Goal: Task Accomplishment & Management: Use online tool/utility

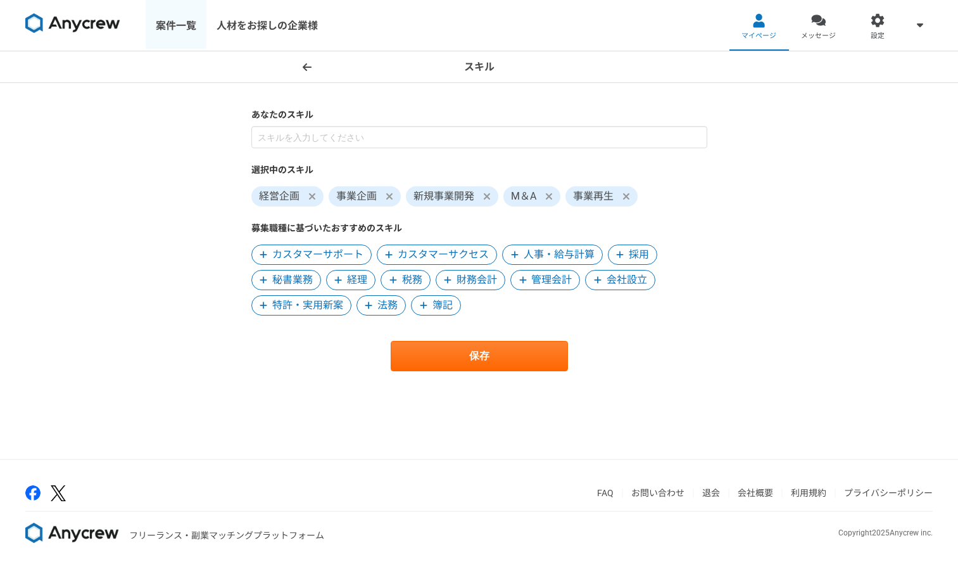
click at [166, 16] on link "案件一覧" at bounding box center [176, 25] width 61 height 51
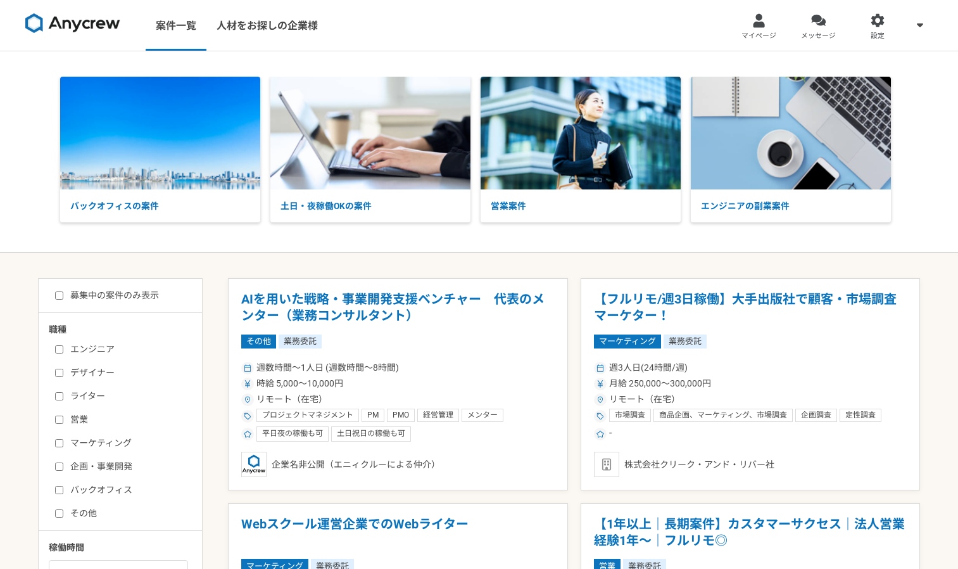
click at [94, 482] on div "エンジニア デザイナー ライター 営業 マーケティング 企画・事業開発 バックオフィス その他" at bounding box center [125, 428] width 152 height 181
click at [91, 485] on label "バックオフィス" at bounding box center [128, 489] width 146 height 13
click at [63, 486] on input "バックオフィス" at bounding box center [59, 490] width 8 height 8
checkbox input "true"
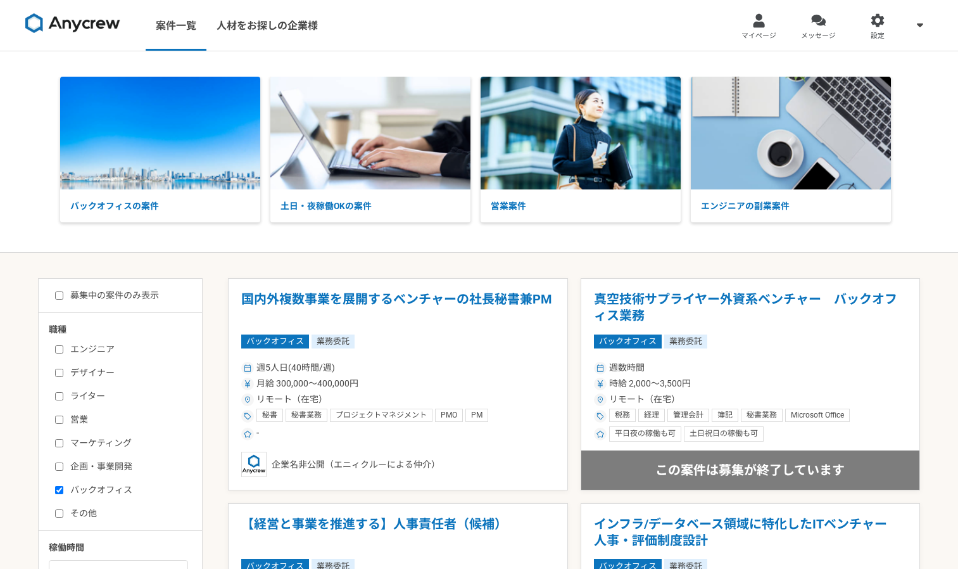
click at [82, 421] on label "営業" at bounding box center [128, 419] width 146 height 13
click at [63, 421] on input "営業" at bounding box center [59, 420] width 8 height 8
checkbox input "true"
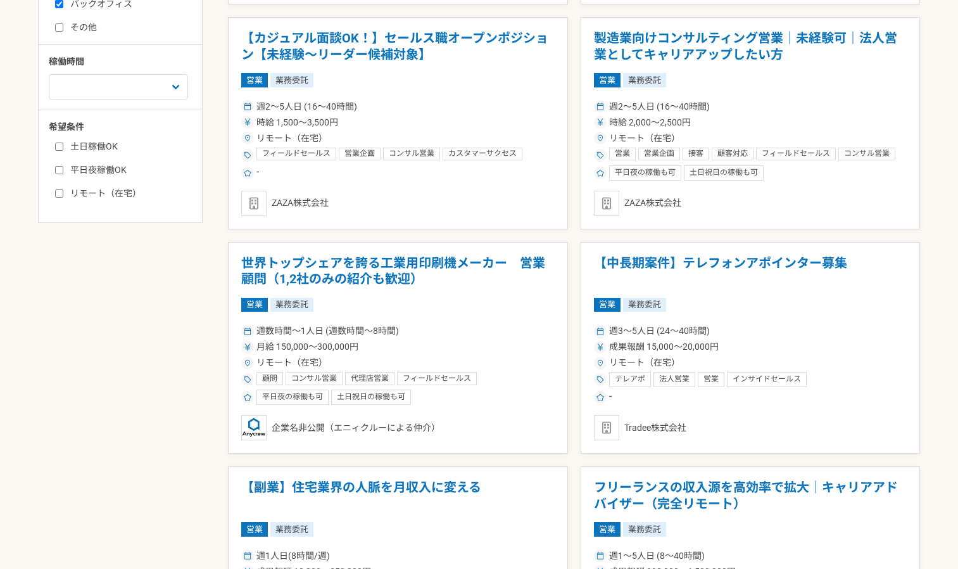
scroll to position [476, 0]
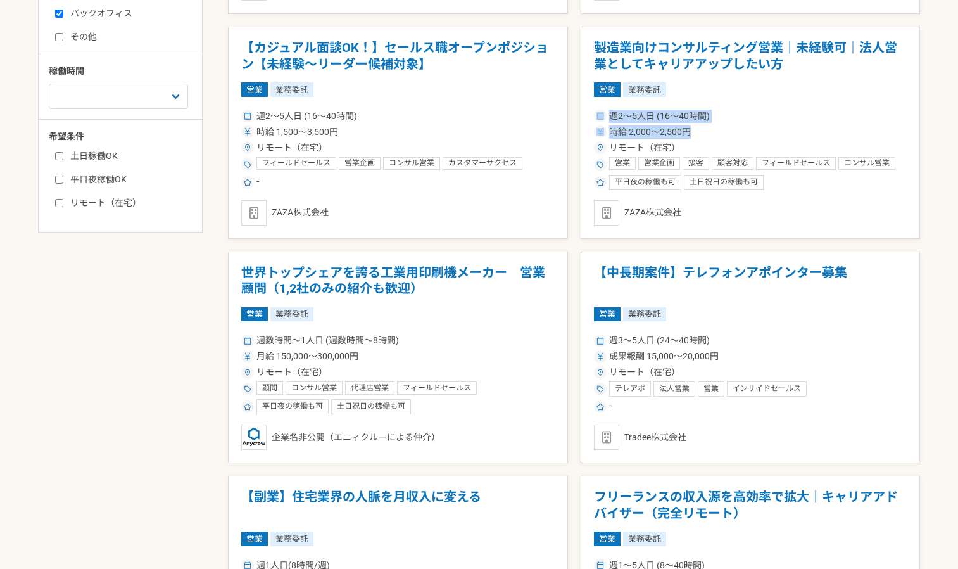
drag, startPoint x: 945, startPoint y: 126, endPoint x: 937, endPoint y: 94, distance: 33.2
click at [61, 212] on div "募集中の案件のみ表示 職種 エンジニア デザイナー ライター 営業 マーケティング 企画・事業開発 バックオフィス その他 稼働時間 週1人日（8時間）以下 …" at bounding box center [120, 17] width 165 height 431
click at [67, 200] on label "リモート（在宅）" at bounding box center [128, 202] width 146 height 13
click at [63, 200] on input "リモート（在宅）" at bounding box center [59, 203] width 8 height 8
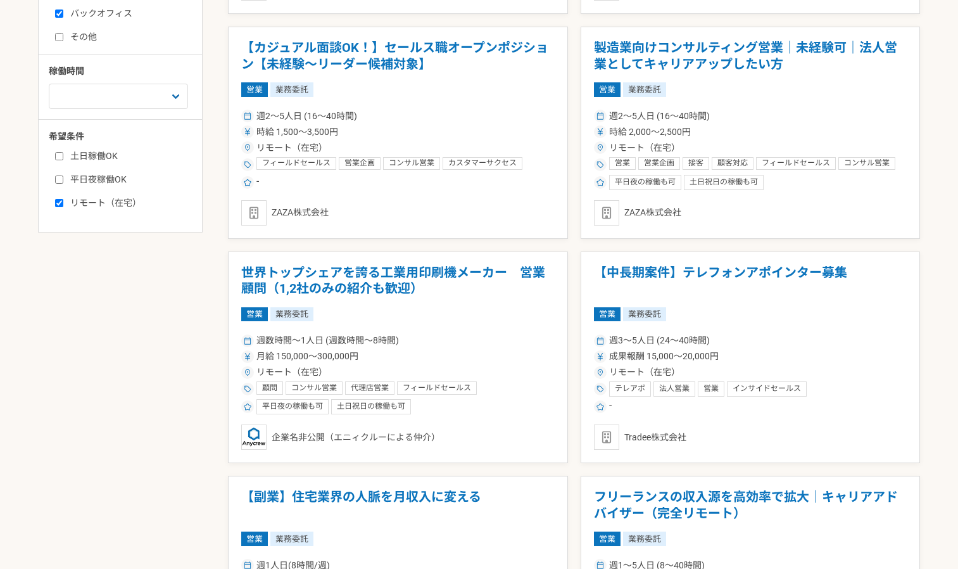
checkbox input "true"
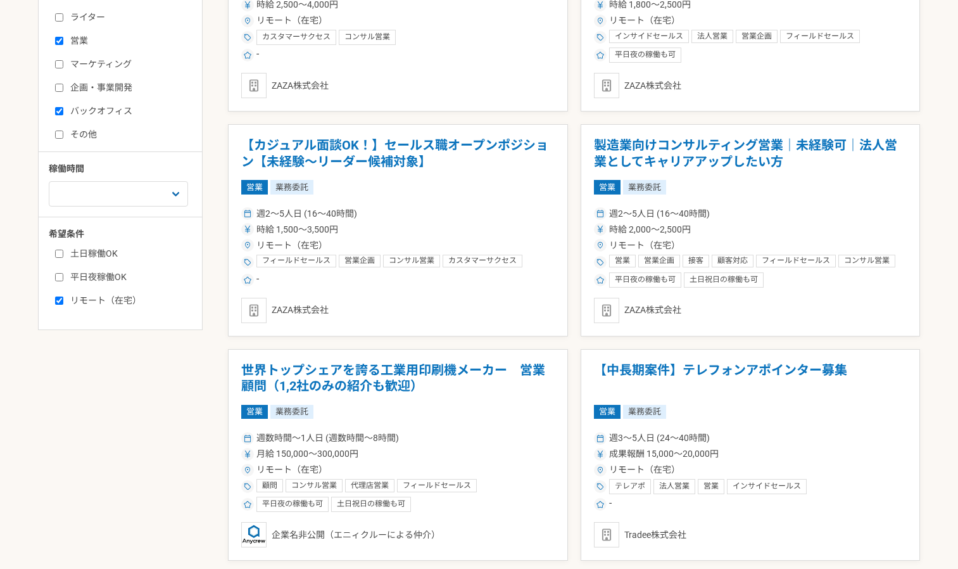
scroll to position [380, 0]
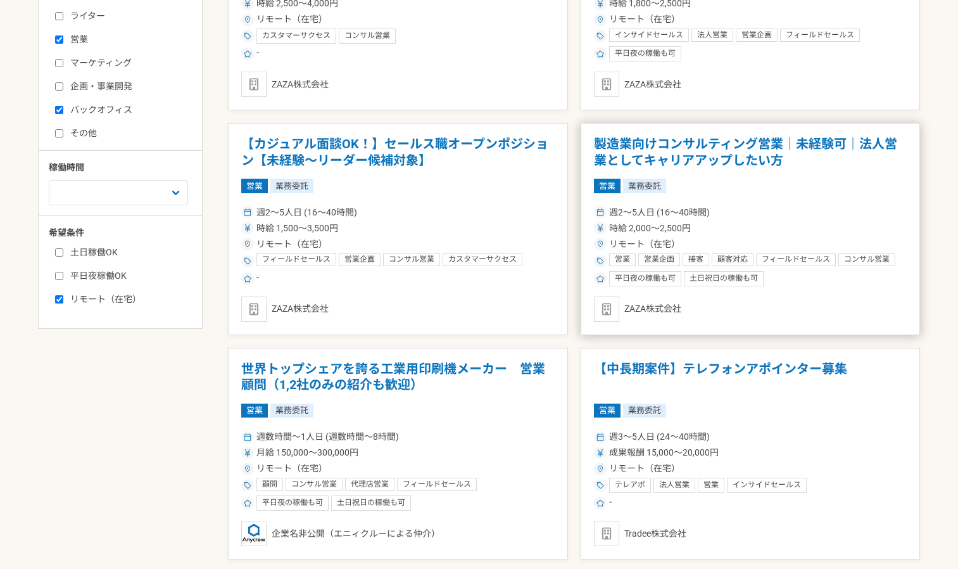
click at [676, 145] on h1 "製造業向けコンサルティング営業｜未経験可｜法人営業としてキャリアアップしたい方" at bounding box center [751, 152] width 314 height 32
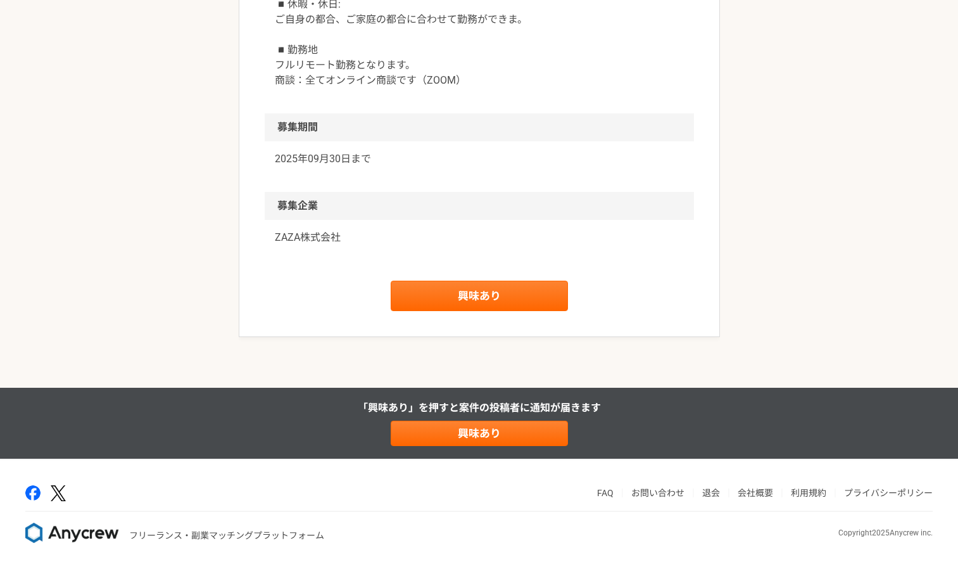
scroll to position [1887, 0]
click at [497, 311] on link "興味あり" at bounding box center [479, 296] width 177 height 30
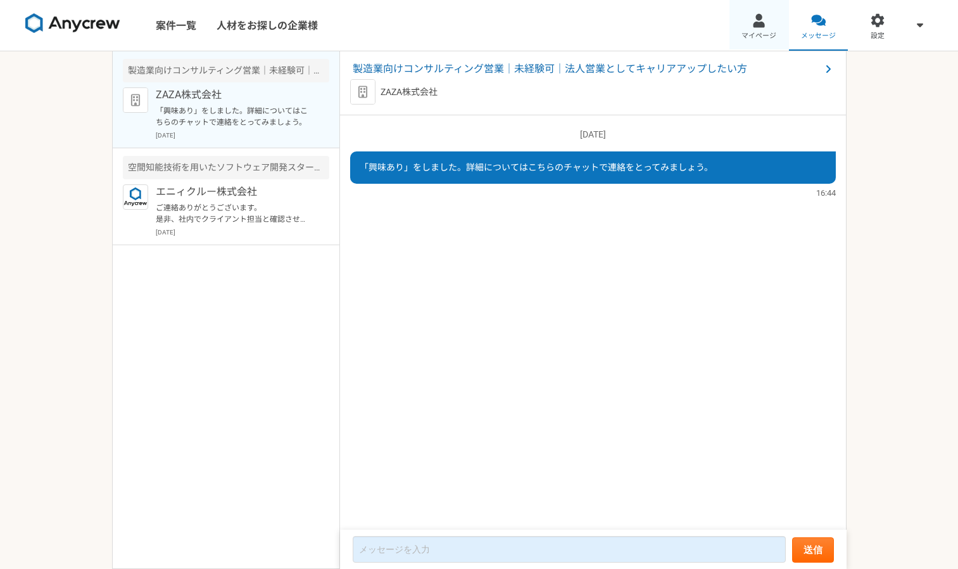
click at [761, 20] on div at bounding box center [759, 20] width 15 height 15
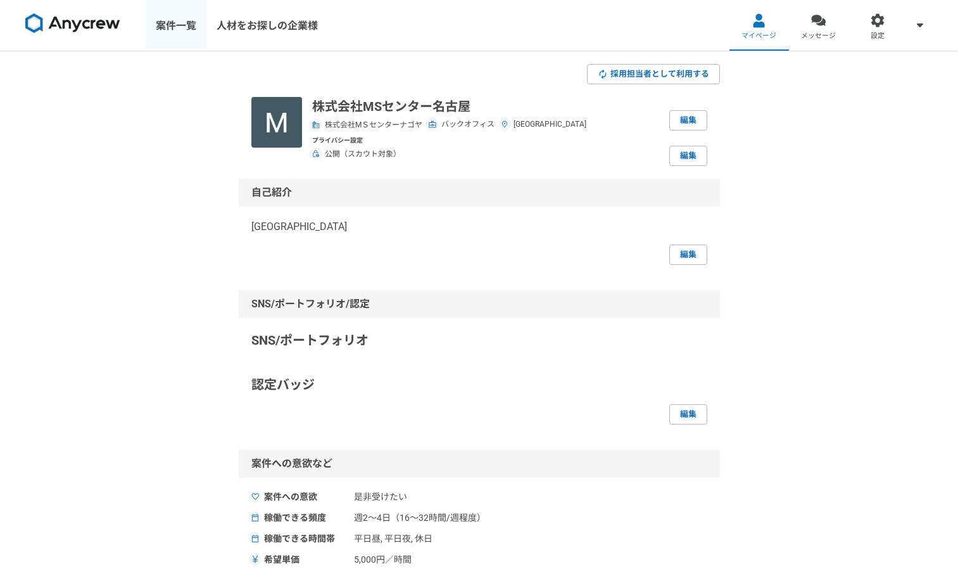
click at [175, 37] on link "案件一覧" at bounding box center [176, 25] width 61 height 51
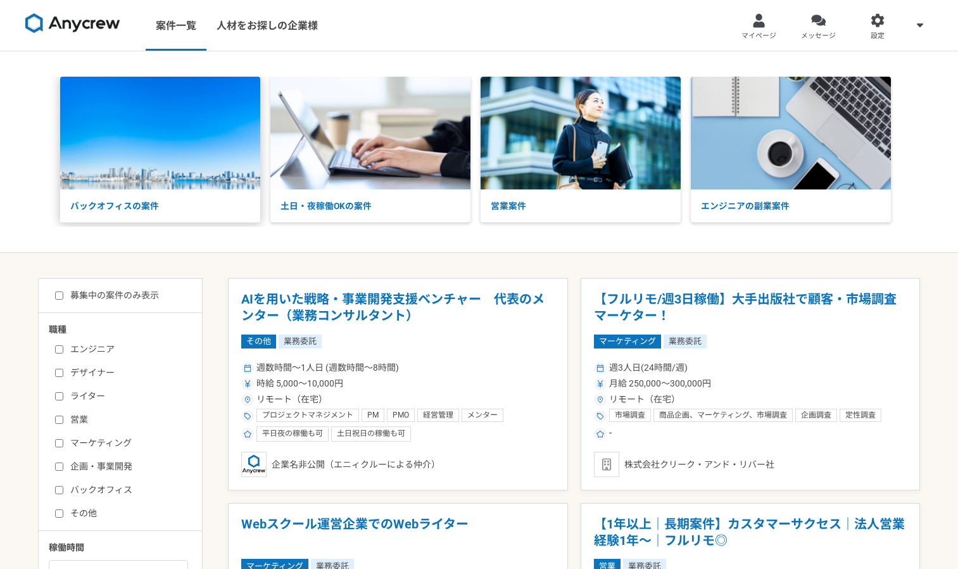
click at [179, 146] on img at bounding box center [160, 133] width 200 height 113
click at [362, 196] on p "土日・夜稼働OKの案件" at bounding box center [370, 206] width 200 height 34
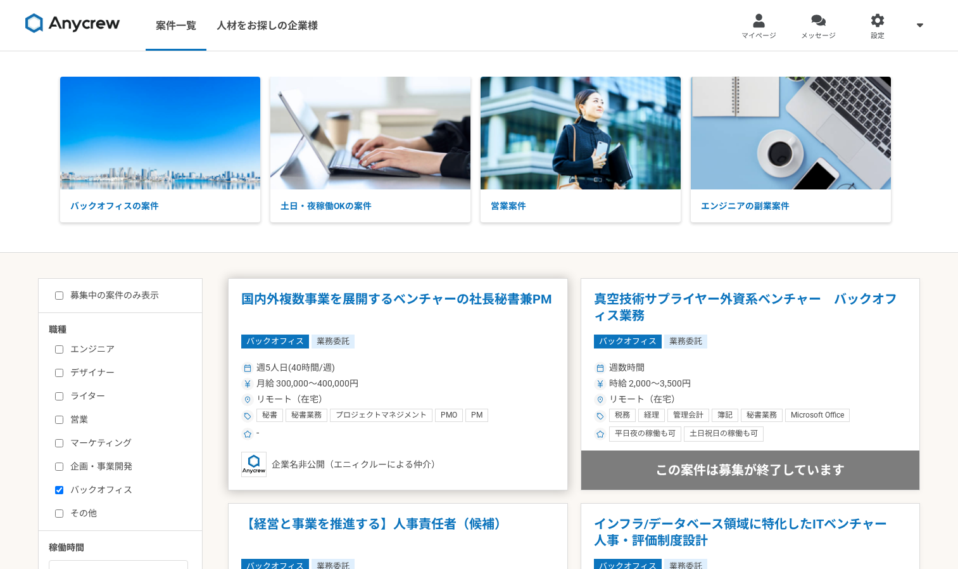
click at [533, 293] on h1 "国内外複数事業を展開するベンチャーの社長秘書兼PM" at bounding box center [398, 307] width 314 height 32
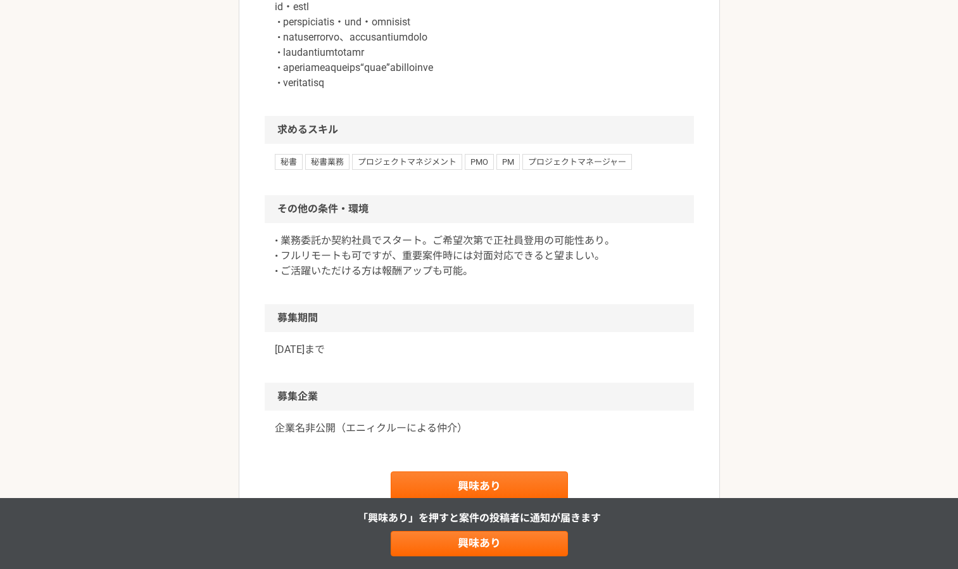
scroll to position [1089, 0]
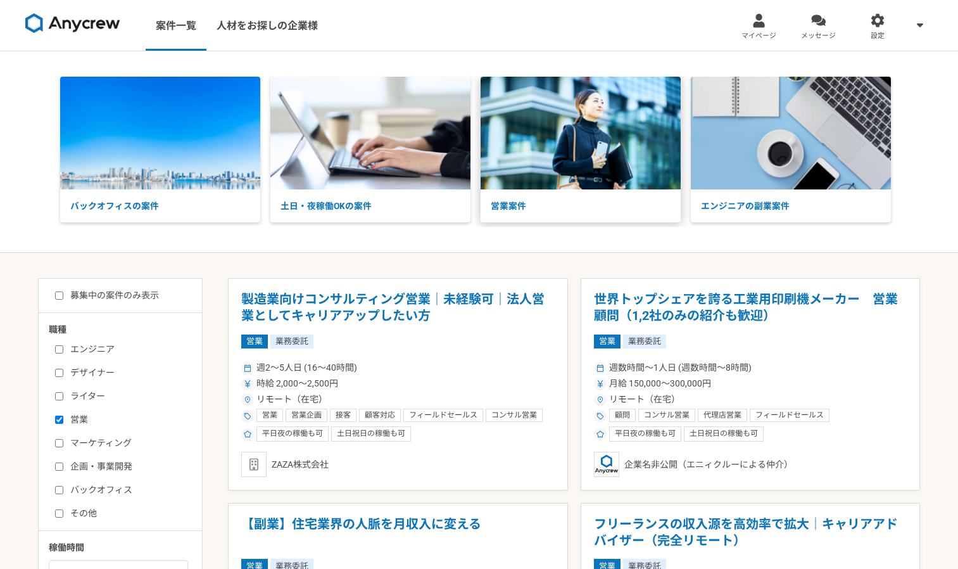
click at [555, 131] on img at bounding box center [581, 133] width 200 height 113
click at [231, 35] on link "人材をお探しの企業様" at bounding box center [267, 25] width 122 height 51
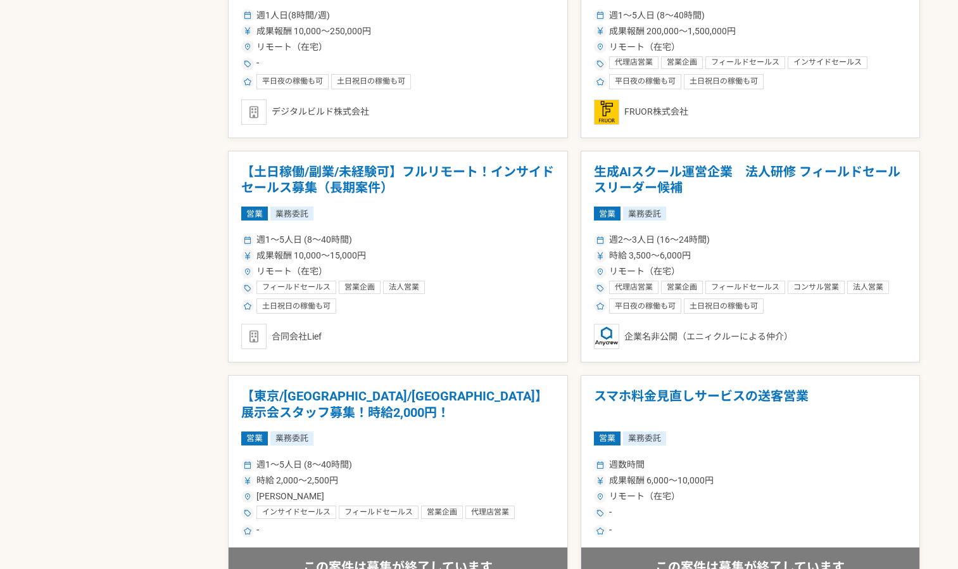
scroll to position [1045, 0]
